Goal: Transaction & Acquisition: Book appointment/travel/reservation

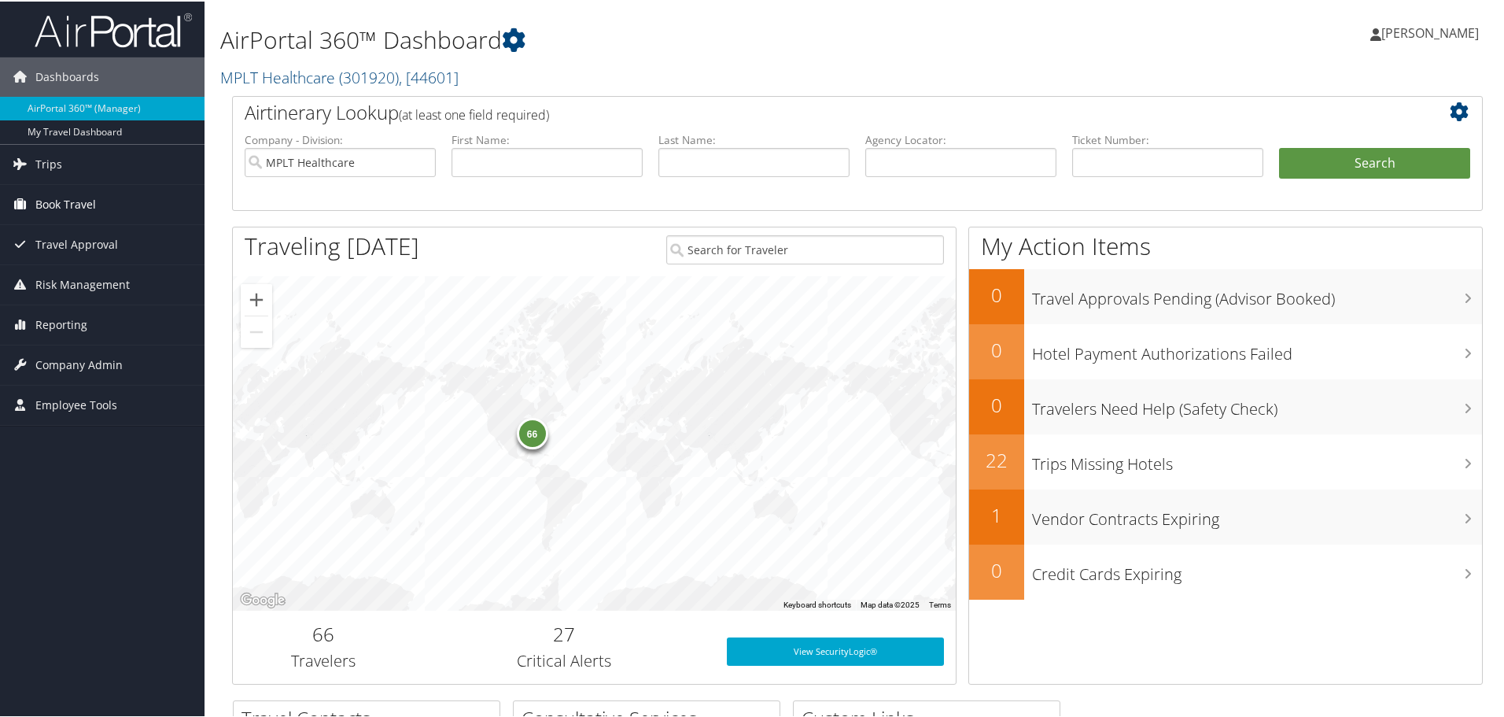
click at [61, 201] on span "Book Travel" at bounding box center [65, 202] width 61 height 39
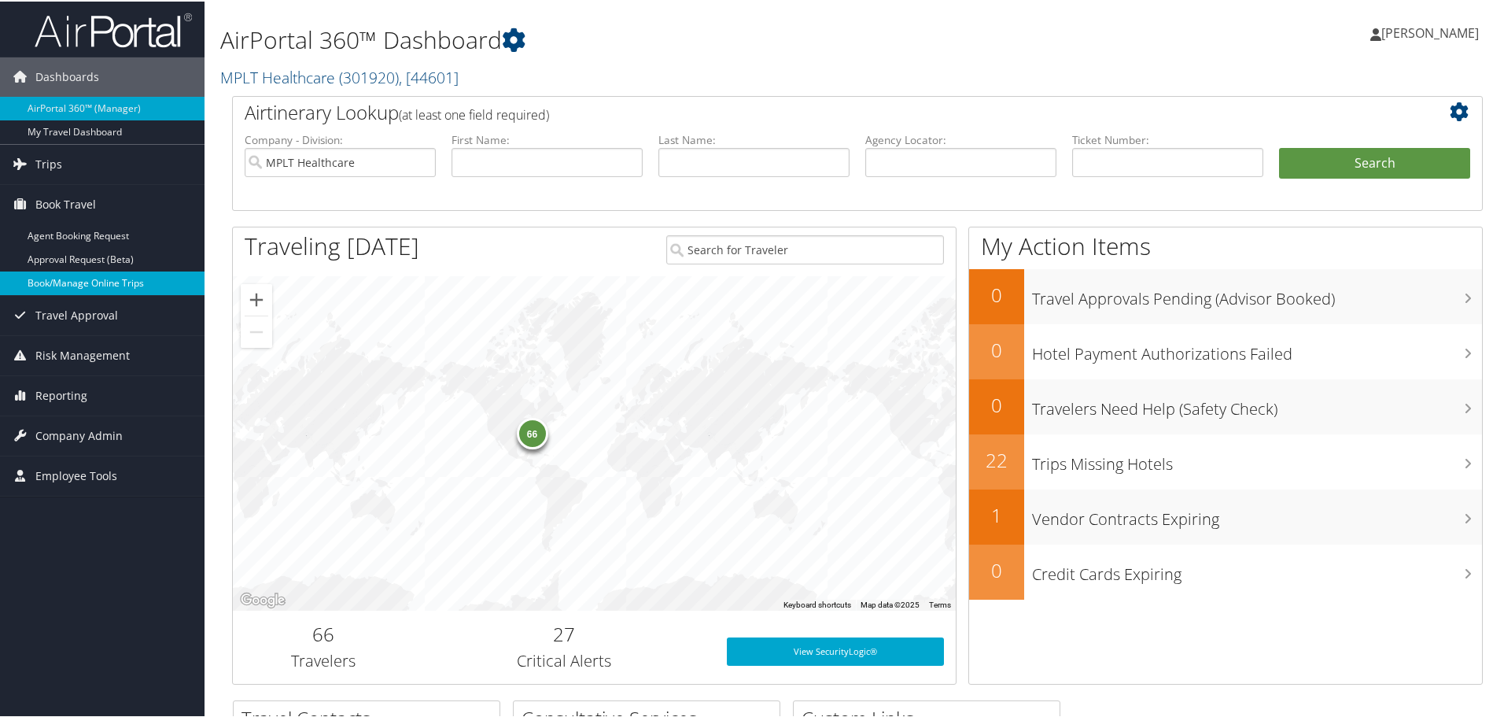
click at [50, 286] on link "Book/Manage Online Trips" at bounding box center [102, 282] width 205 height 24
